Goal: Information Seeking & Learning: Get advice/opinions

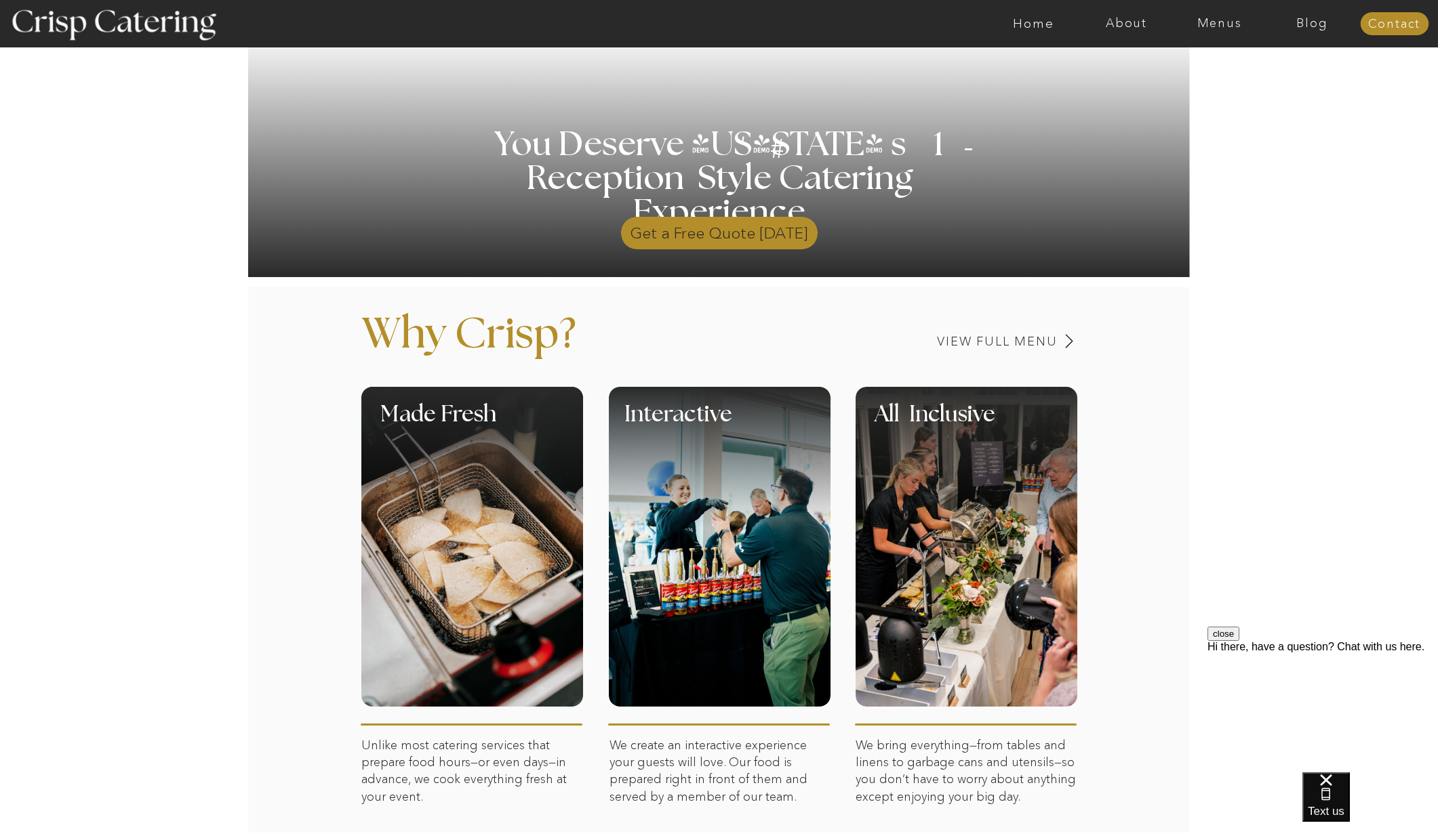
click at [719, 234] on p "Get a Free Quote Today" at bounding box center [719, 230] width 197 height 39
